Goal: Task Accomplishment & Management: Manage account settings

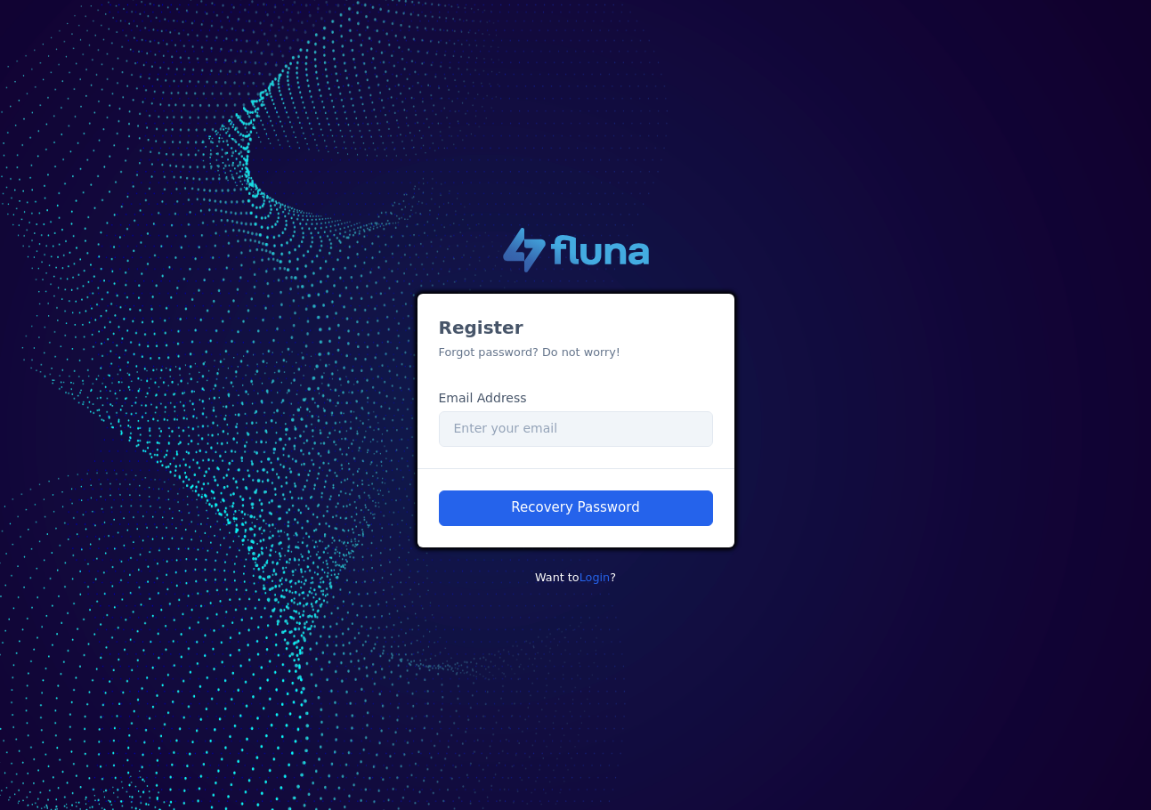
click at [605, 448] on div "Register Forgot password? Do not worry! Email Address Email" at bounding box center [575, 381] width 317 height 174
click at [605, 438] on input "Email" at bounding box center [576, 429] width 274 height 36
paste input "[EMAIL_ADDRESS][PERSON_NAME][DOMAIN_NAME]"
type input "[EMAIL_ADDRESS][PERSON_NAME][DOMAIN_NAME]"
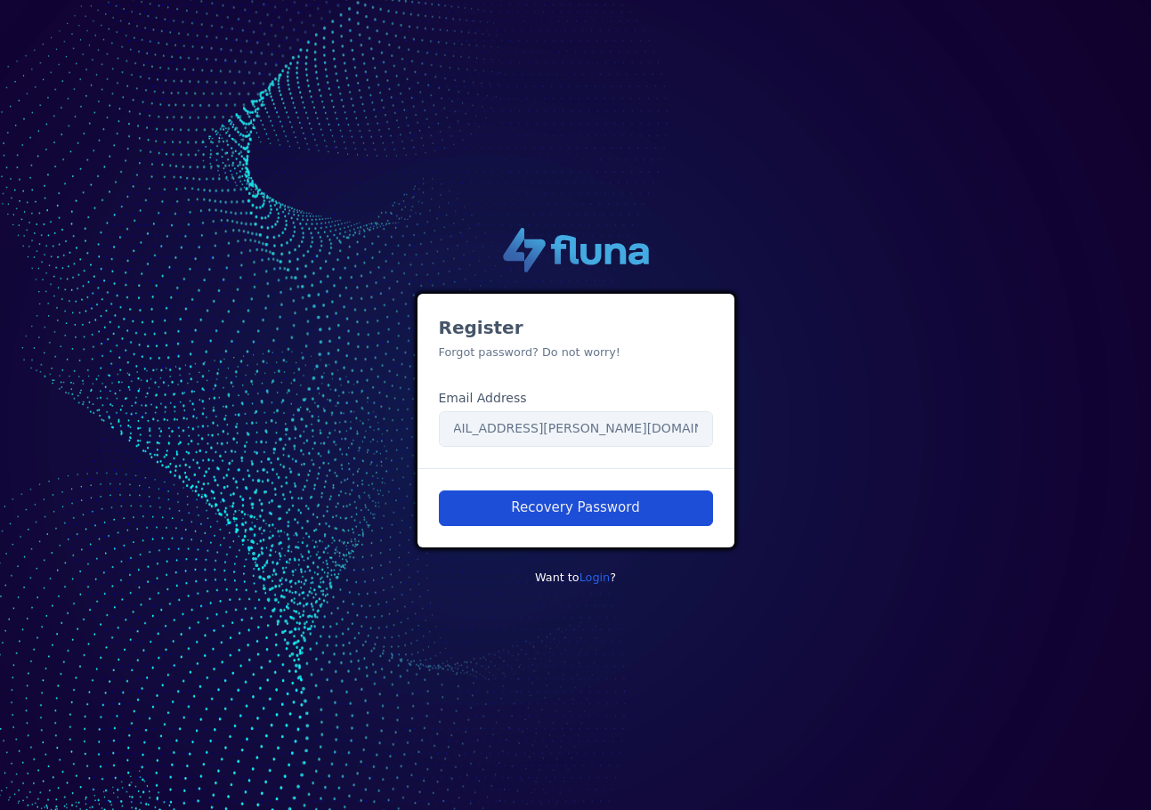
click at [581, 502] on button "Recovery Password" at bounding box center [576, 508] width 274 height 36
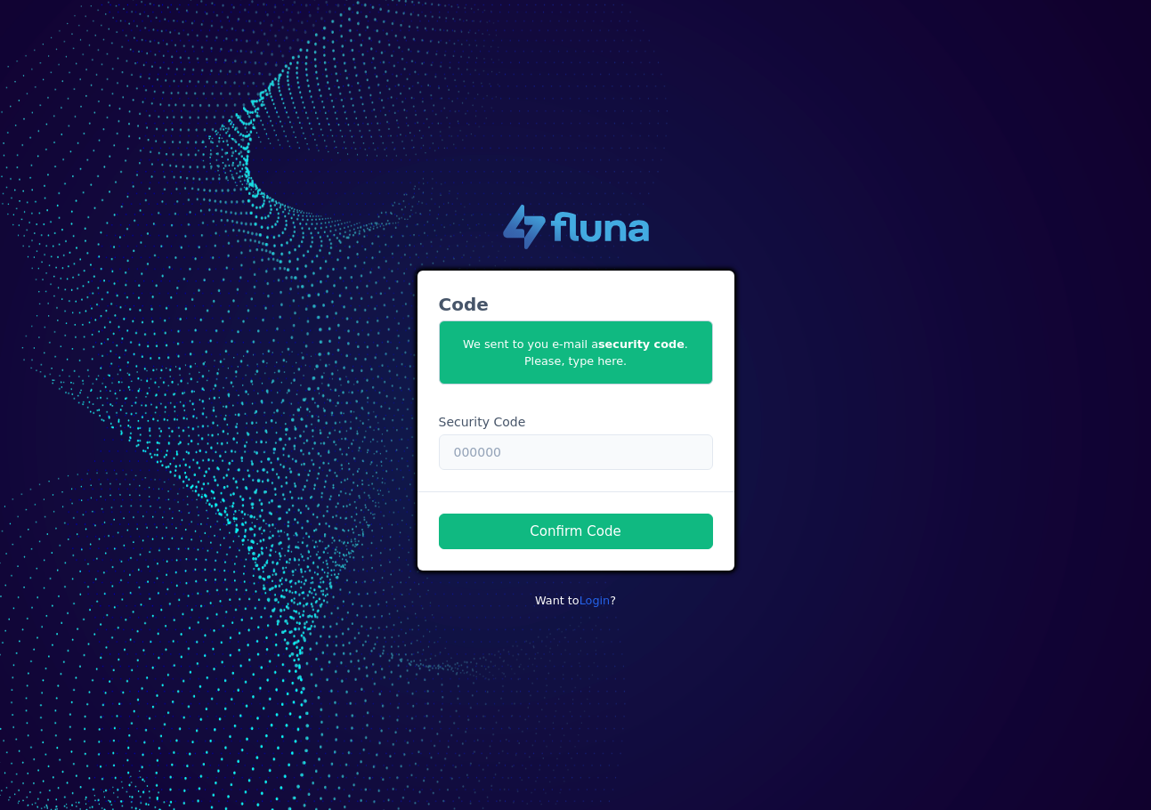
click at [585, 465] on input "text" at bounding box center [576, 452] width 274 height 36
paste input "714207"
click at [537, 456] on input "714207" at bounding box center [576, 452] width 274 height 36
drag, startPoint x: 640, startPoint y: 454, endPoint x: 502, endPoint y: 465, distance: 138.3
click at [502, 465] on input "714207 exemplo de código*" at bounding box center [576, 452] width 274 height 36
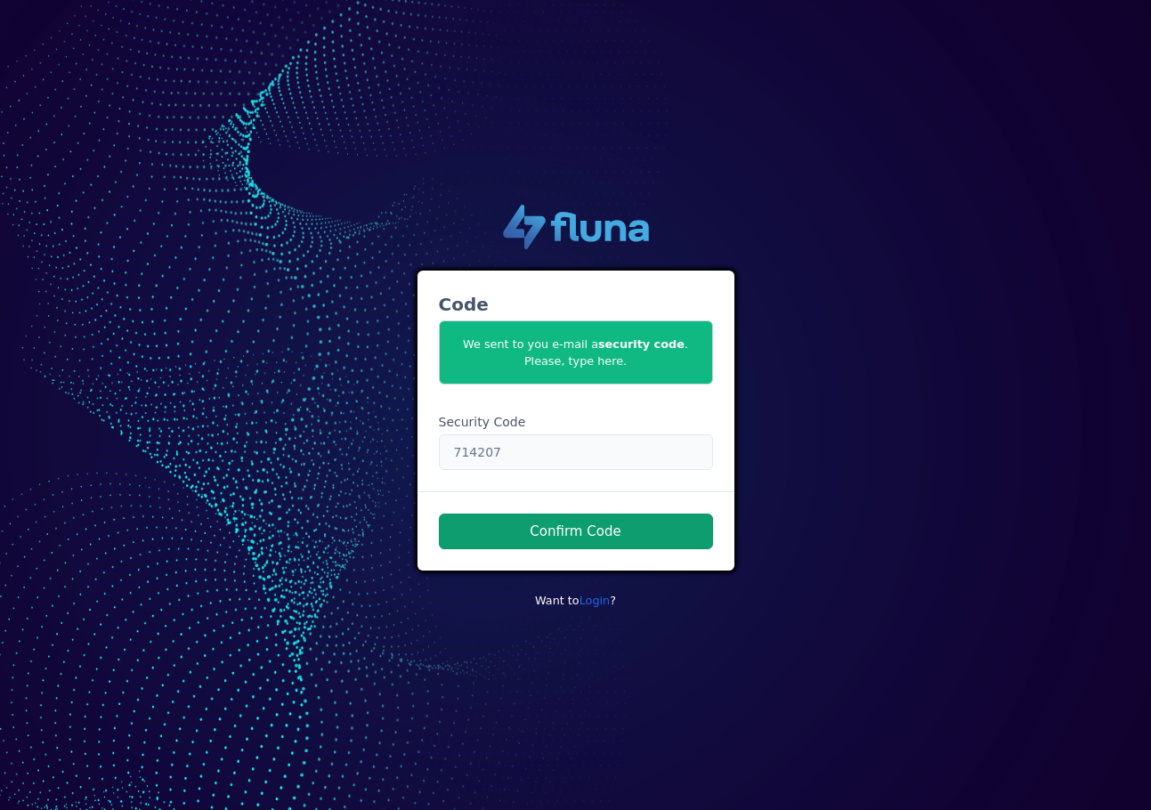
type input "714207"
click at [582, 535] on button "Confirm Code" at bounding box center [576, 531] width 274 height 36
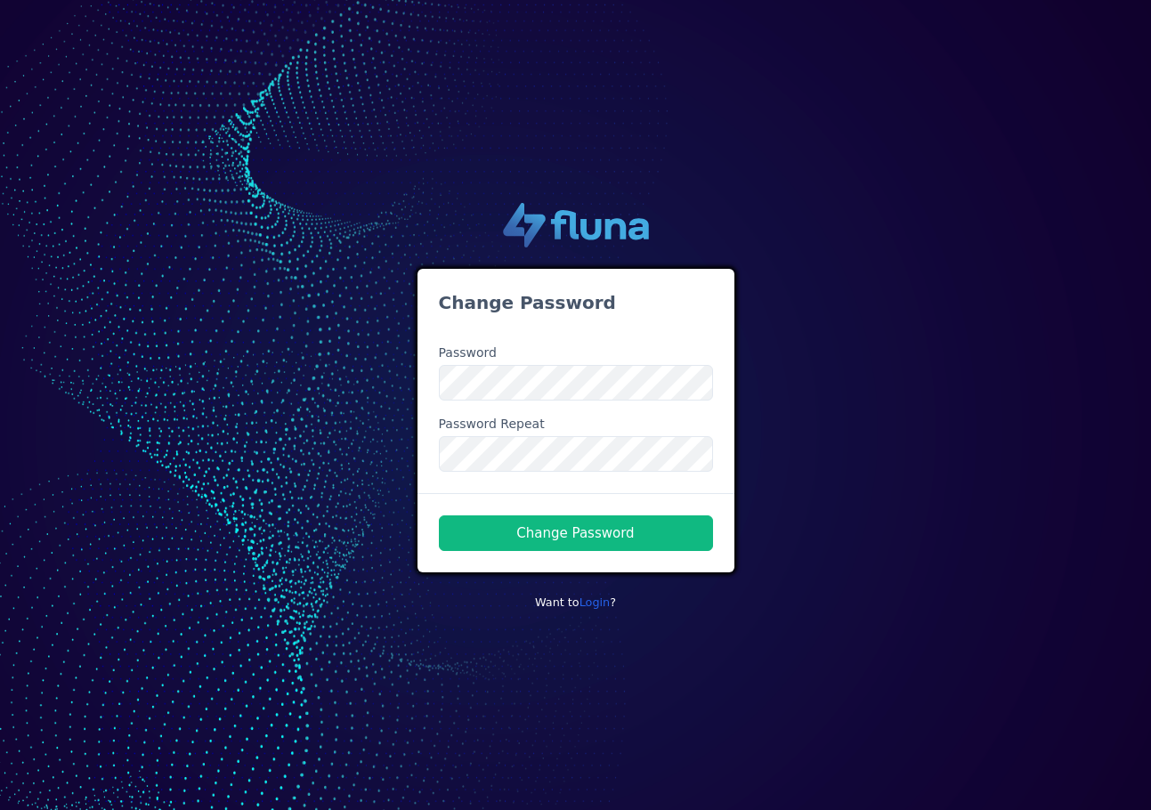
click at [354, 467] on div ".cls-1 { fill: url(#linear-gradient); } .cls-2 { fill: url(#linear-gradient-2);…" at bounding box center [576, 405] width 1014 height 433
click at [707, 763] on div ".cls-1 { fill: url(#linear-gradient); } .cls-2 { fill: url(#linear-gradient-2);…" at bounding box center [575, 405] width 1151 height 810
